Goal: Information Seeking & Learning: Learn about a topic

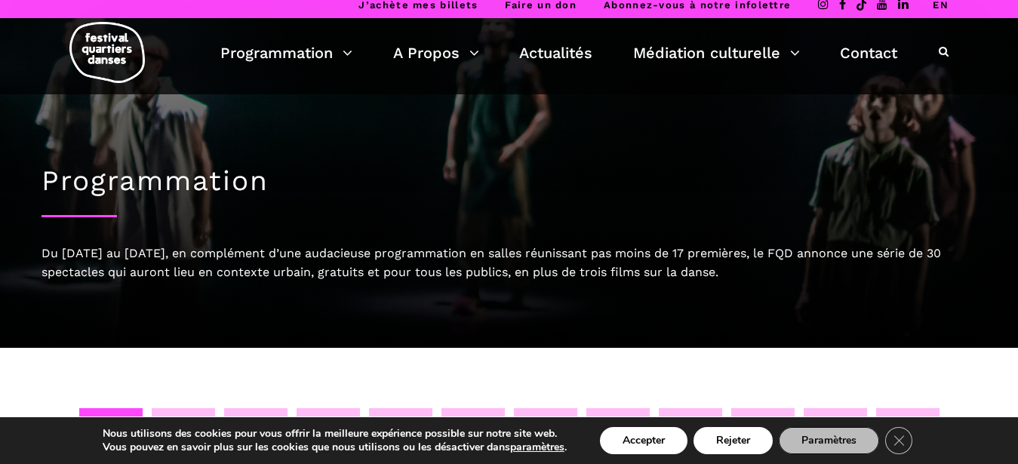
scroll to position [8, 0]
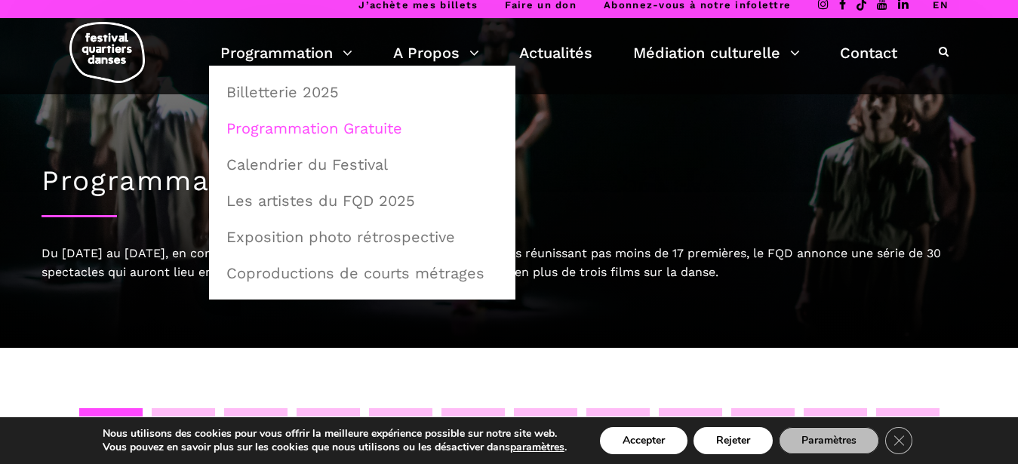
click at [335, 127] on link "Programmation Gratuite" at bounding box center [362, 128] width 290 height 35
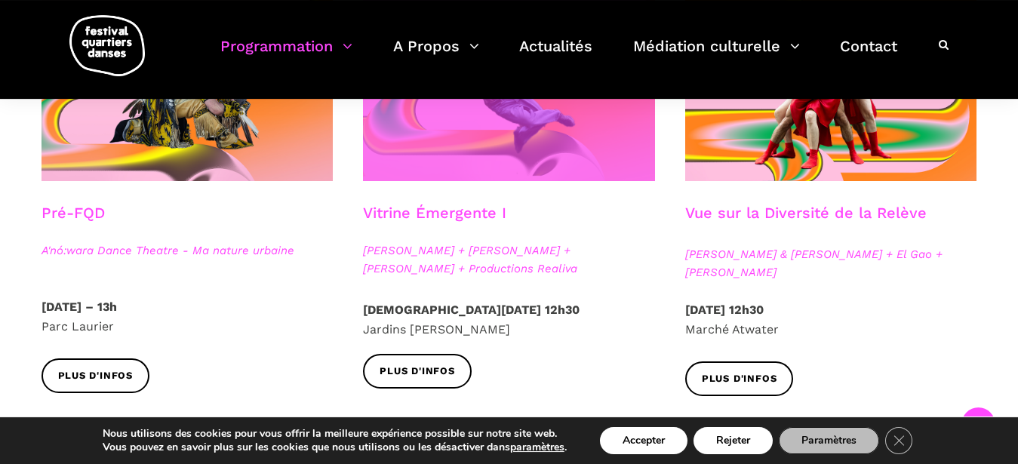
scroll to position [539, 0]
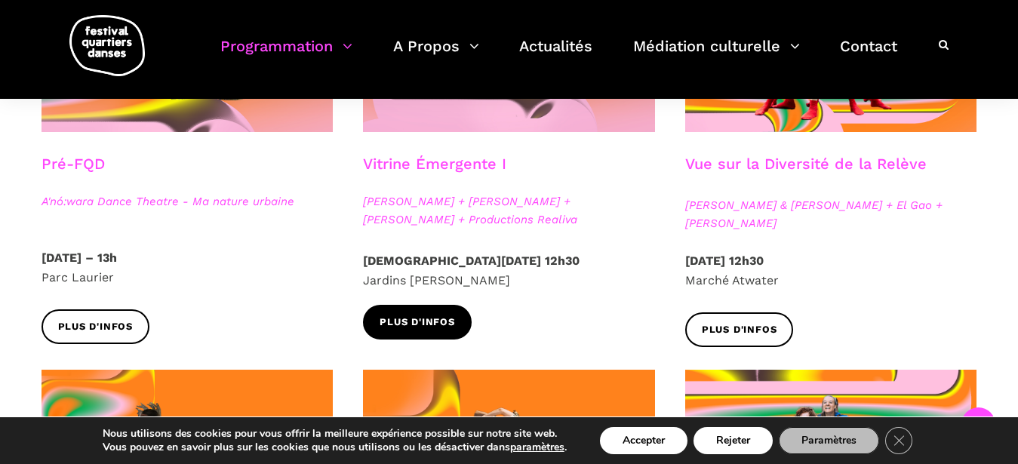
click at [432, 322] on span "Plus d'infos" at bounding box center [416, 323] width 75 height 16
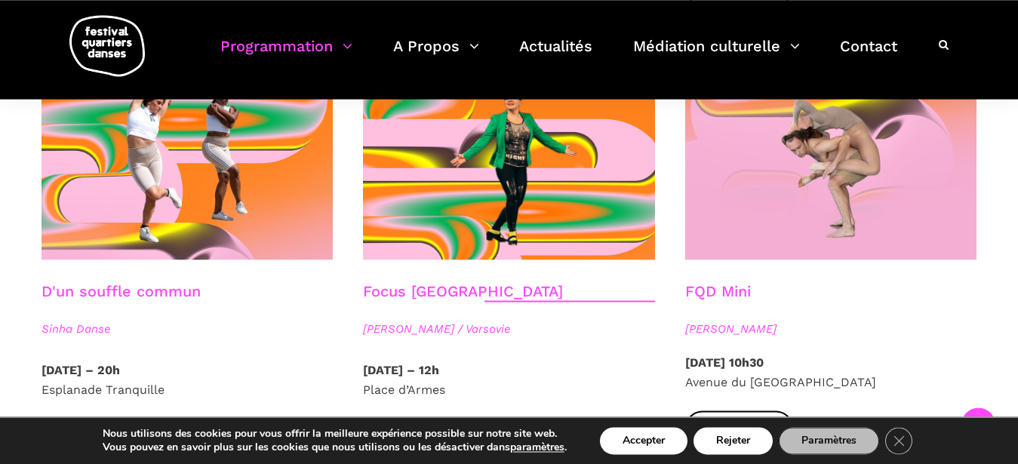
scroll to position [1693, 0]
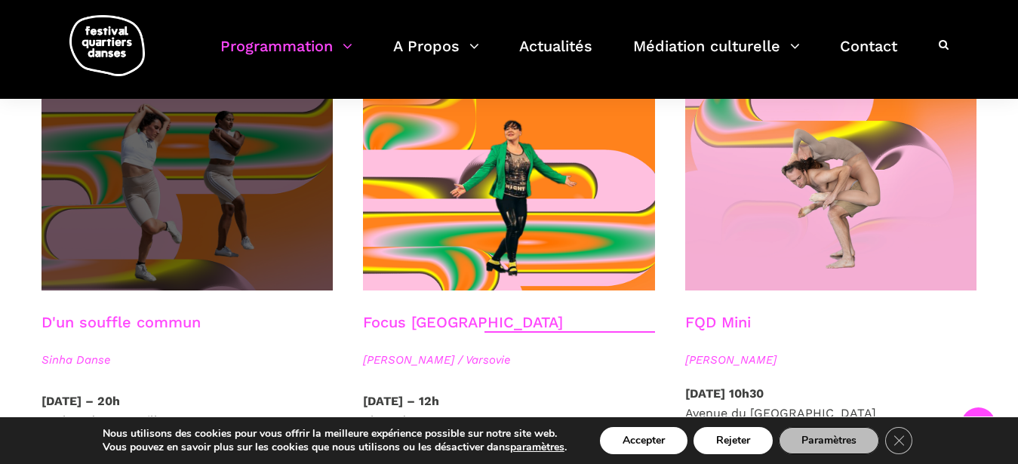
click at [210, 222] on span at bounding box center [187, 192] width 292 height 195
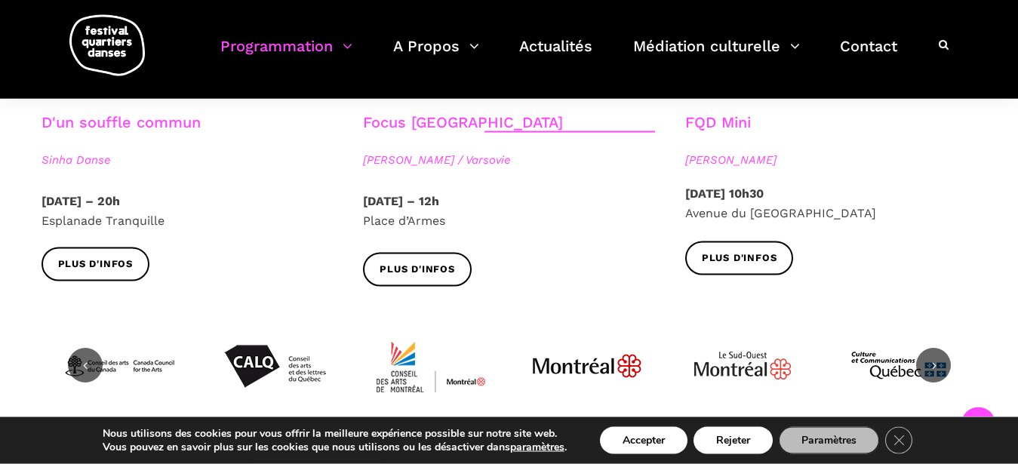
scroll to position [1924, 0]
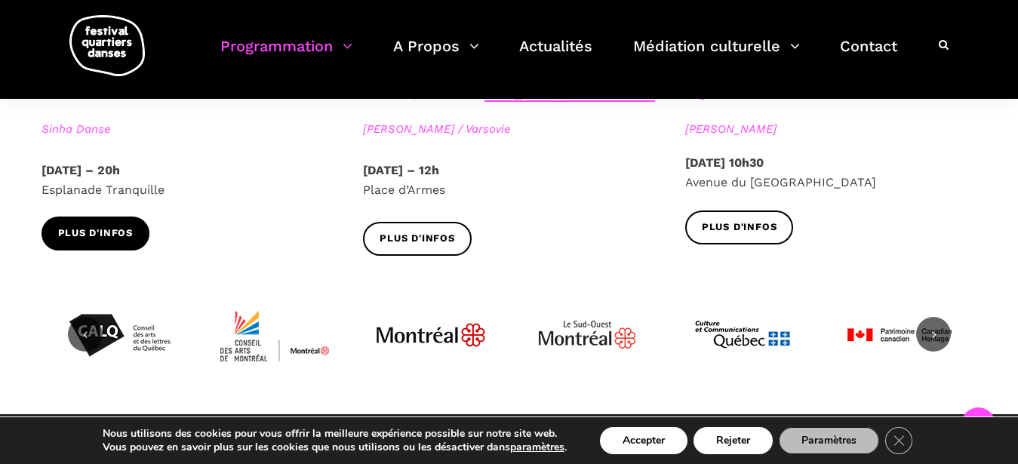
click at [84, 226] on span "Plus d'infos" at bounding box center [95, 234] width 75 height 16
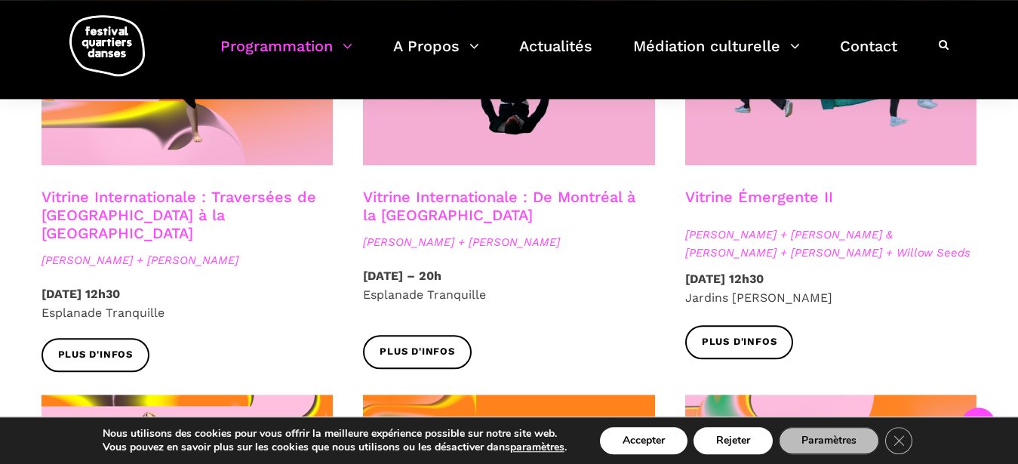
scroll to position [1231, 0]
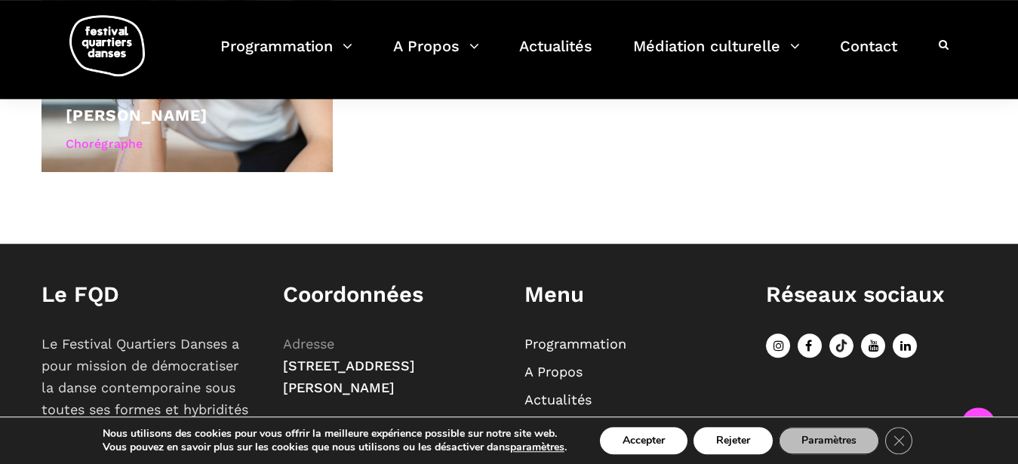
scroll to position [1616, 0]
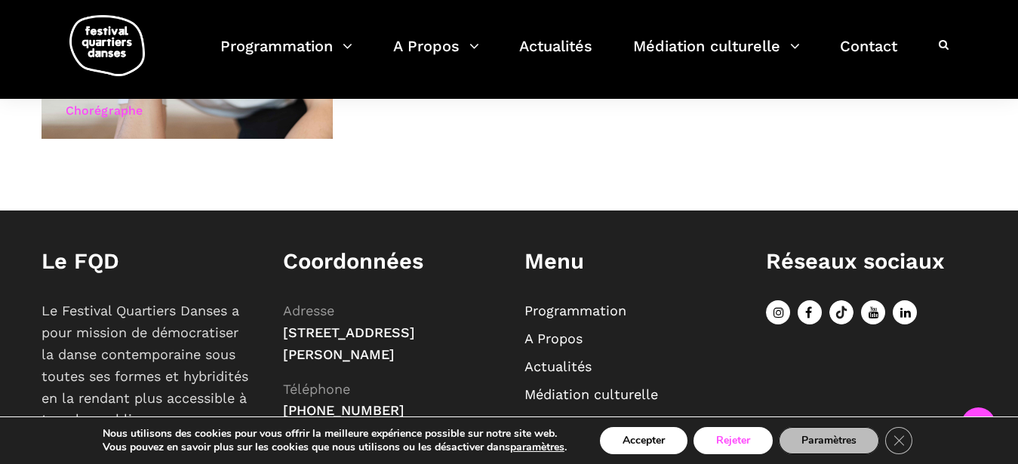
click at [725, 441] on button "Rejeter" at bounding box center [732, 440] width 79 height 27
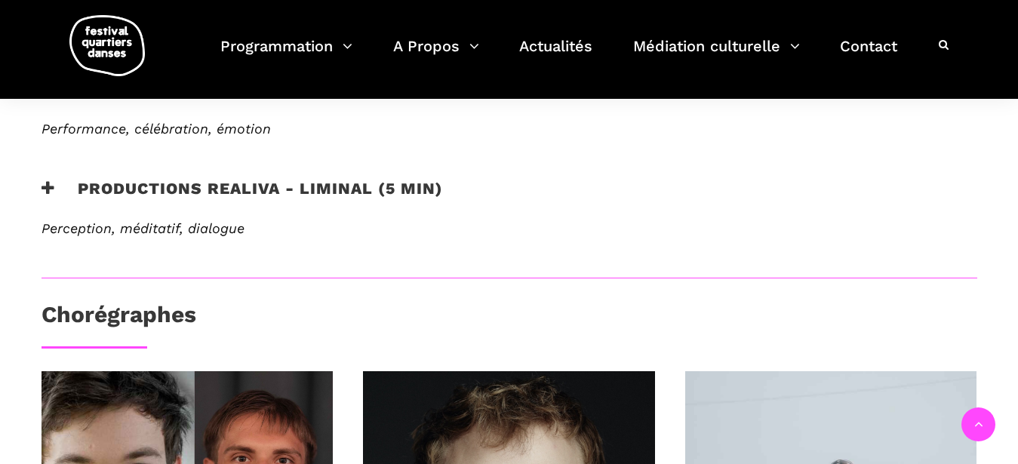
scroll to position [450, 0]
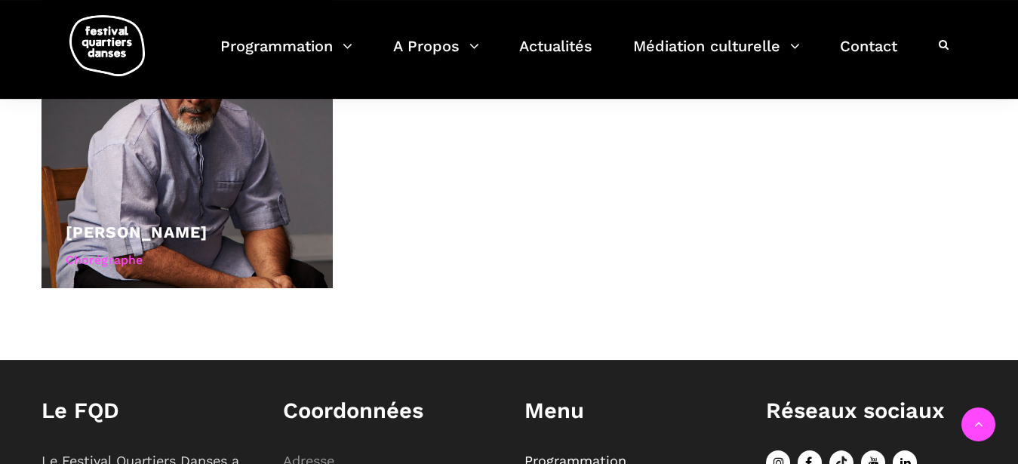
scroll to position [692, 0]
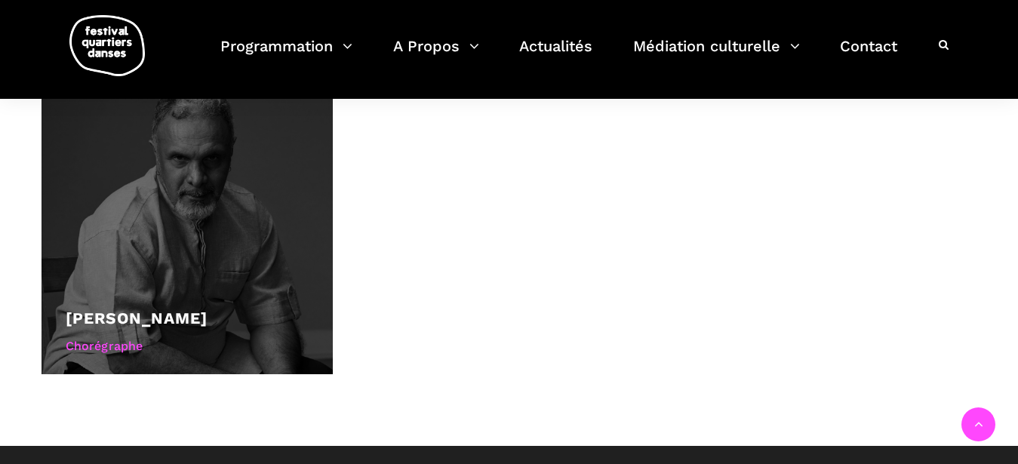
click at [213, 236] on div at bounding box center [187, 228] width 292 height 292
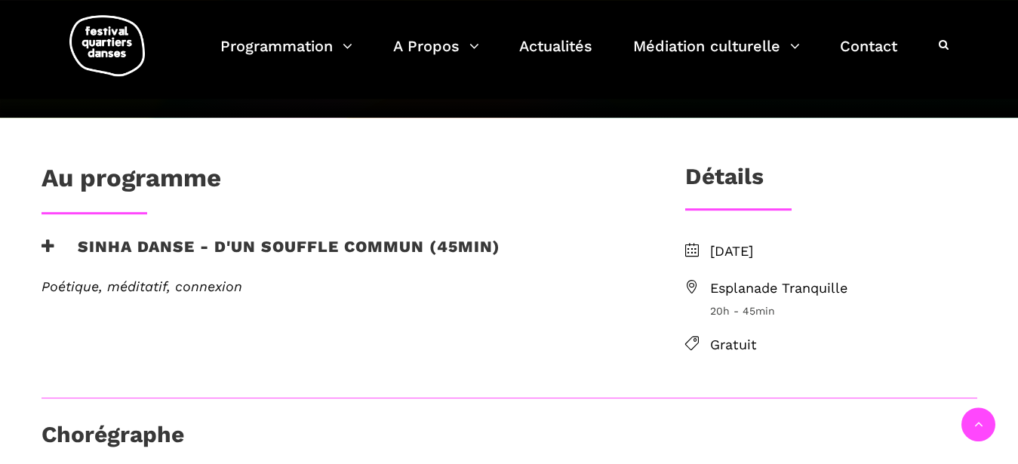
scroll to position [308, 0]
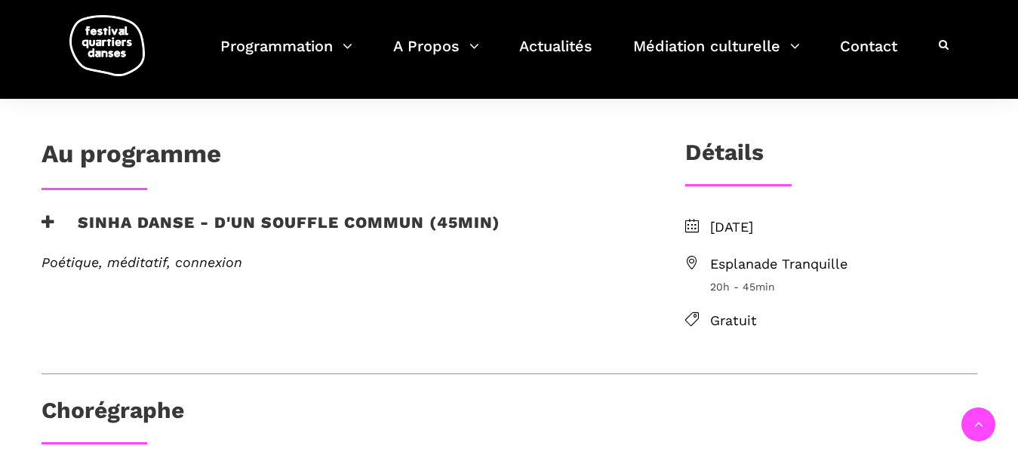
click at [692, 259] on icon at bounding box center [692, 263] width 14 height 14
click at [690, 262] on icon at bounding box center [692, 263] width 14 height 14
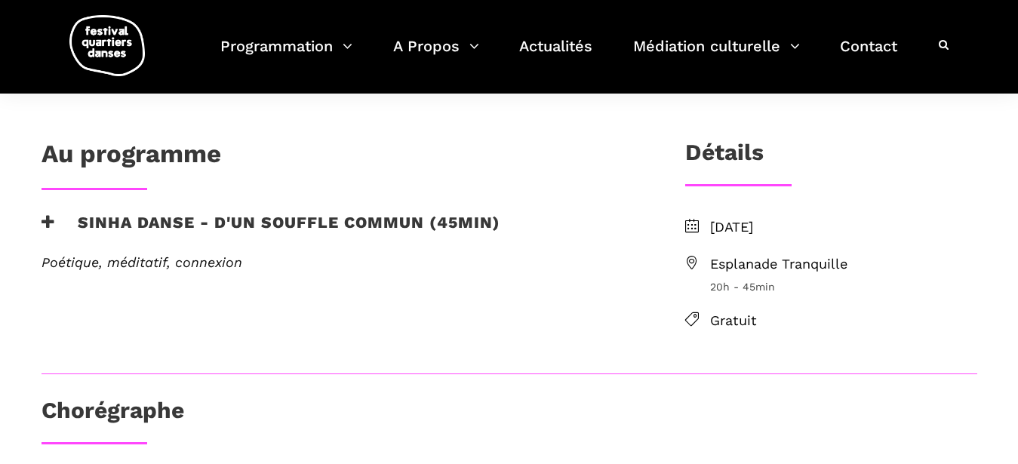
scroll to position [0, 0]
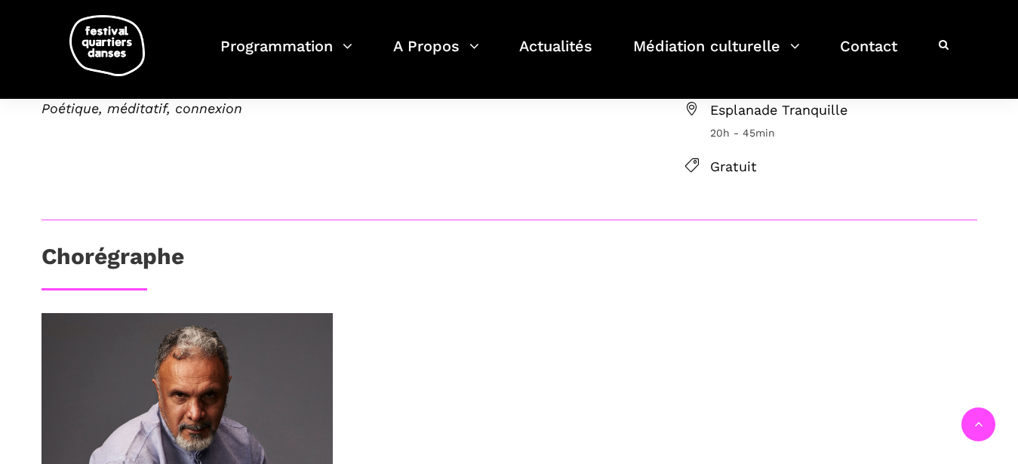
scroll to position [231, 0]
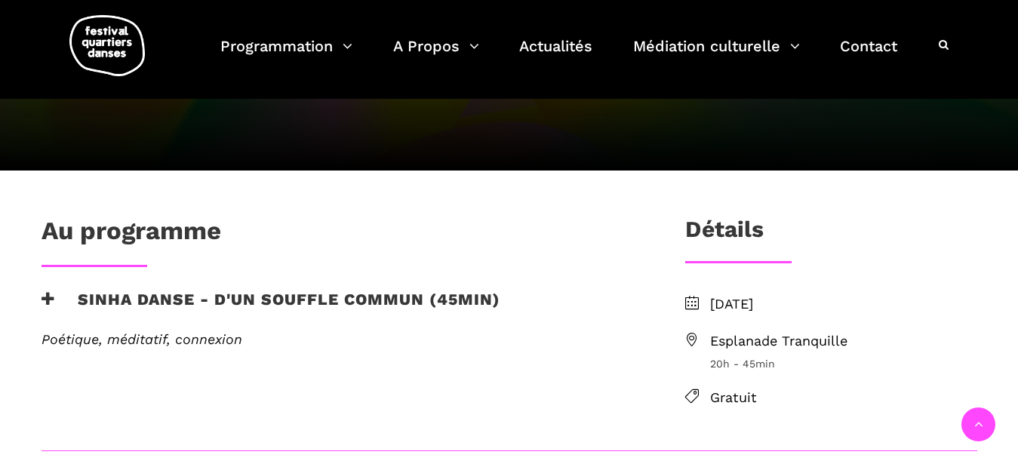
click at [742, 342] on span "Esplanade Tranquille" at bounding box center [843, 341] width 267 height 22
